Goal: Communication & Community: Answer question/provide support

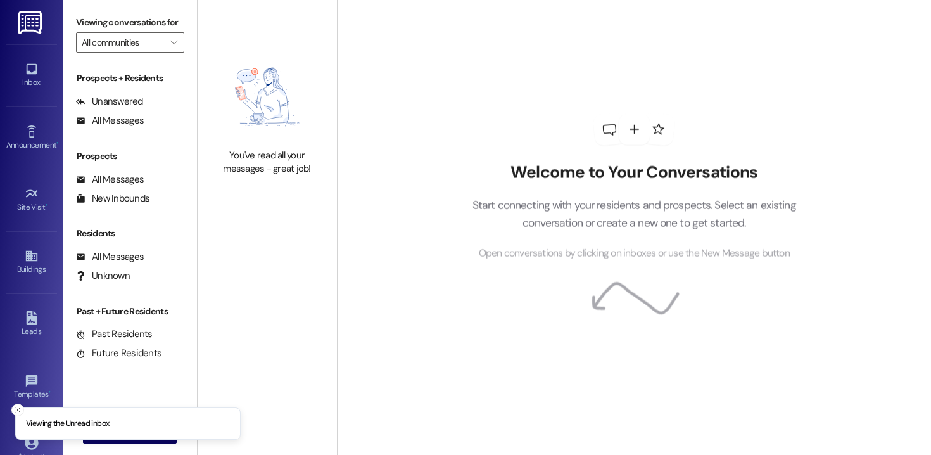
type input "Encore at [GEOGRAPHIC_DATA]"
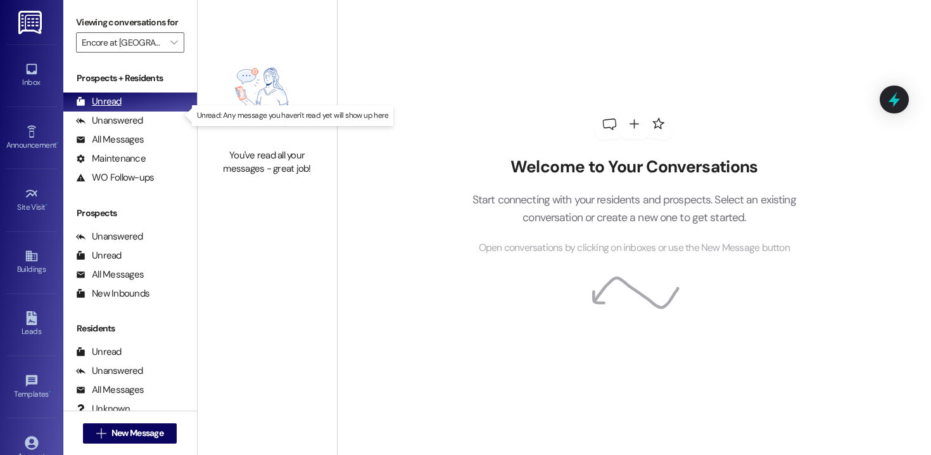
click at [135, 111] on div "Unread (0)" at bounding box center [130, 101] width 134 height 19
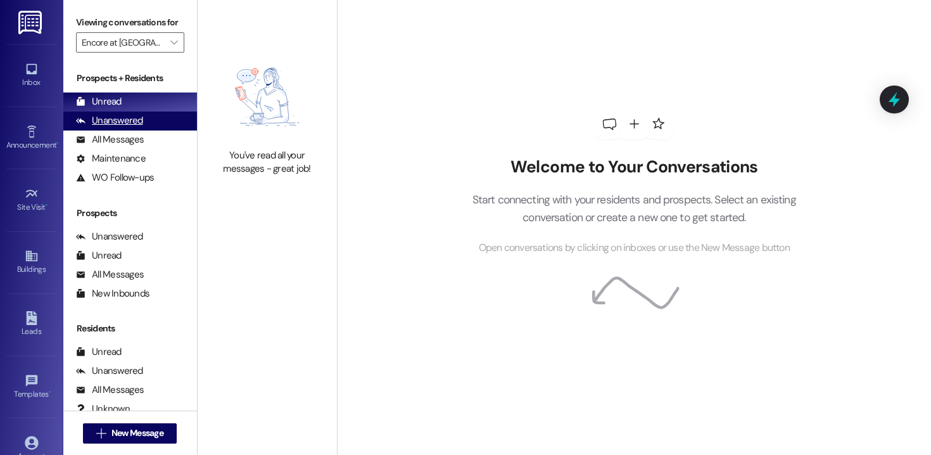
click at [134, 127] on div "Unanswered" at bounding box center [109, 120] width 67 height 13
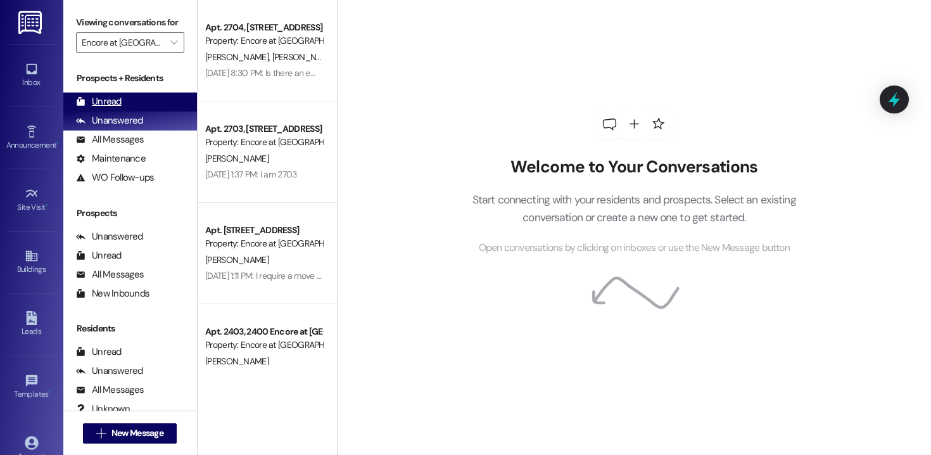
click at [106, 108] on div "Unread" at bounding box center [99, 101] width 46 height 13
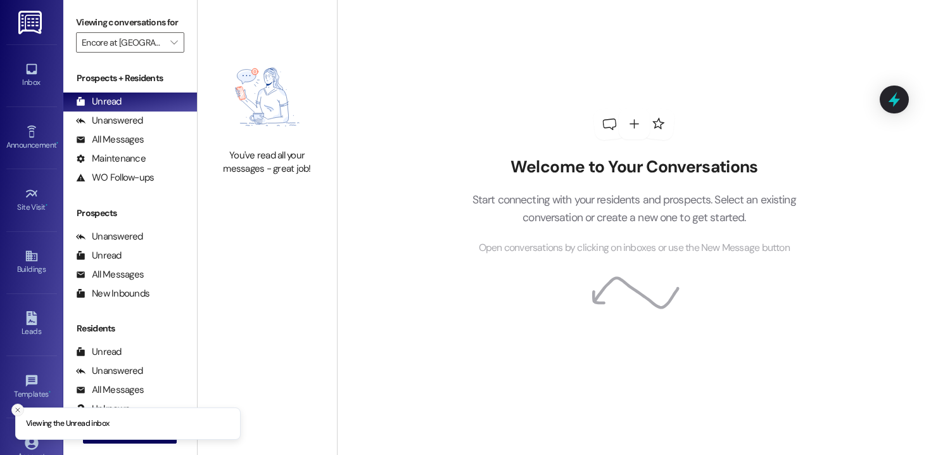
click at [18, 410] on line "Close toast" at bounding box center [18, 410] width 4 height 4
